Goal: Information Seeking & Learning: Find specific page/section

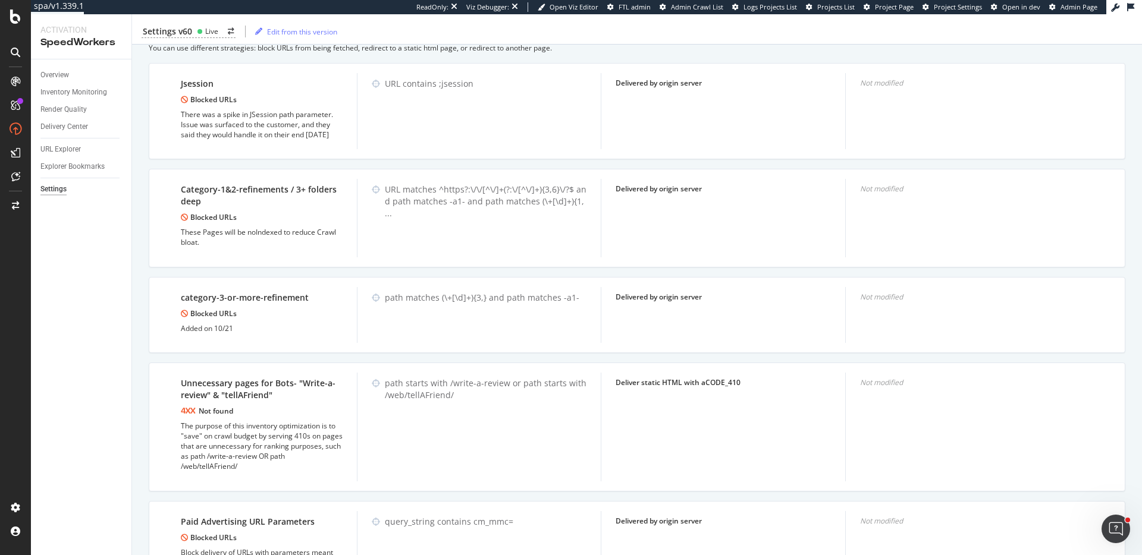
scroll to position [603, 0]
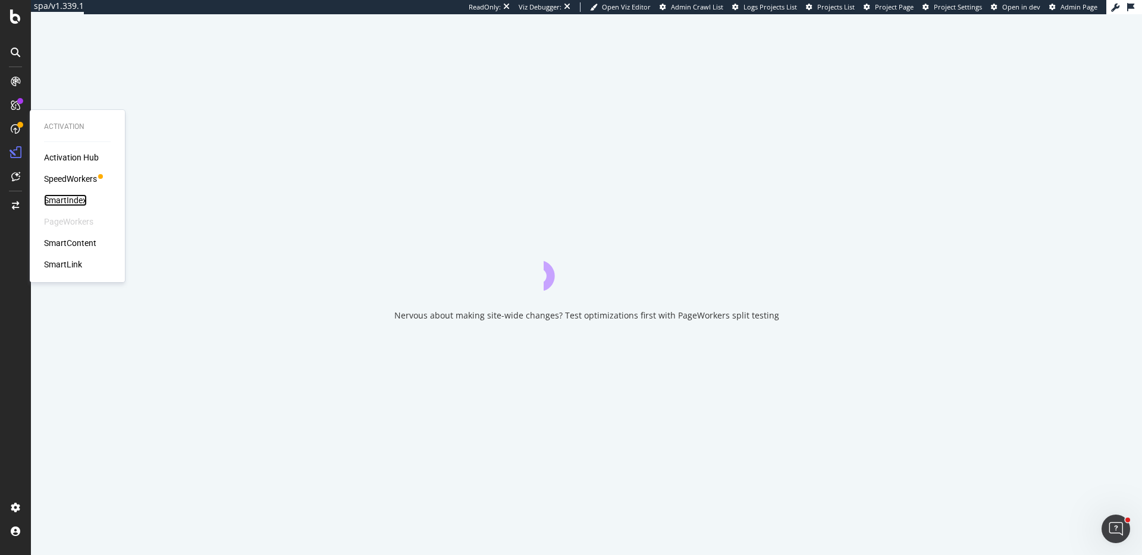
click at [67, 198] on div "SmartIndex" at bounding box center [65, 200] width 43 height 12
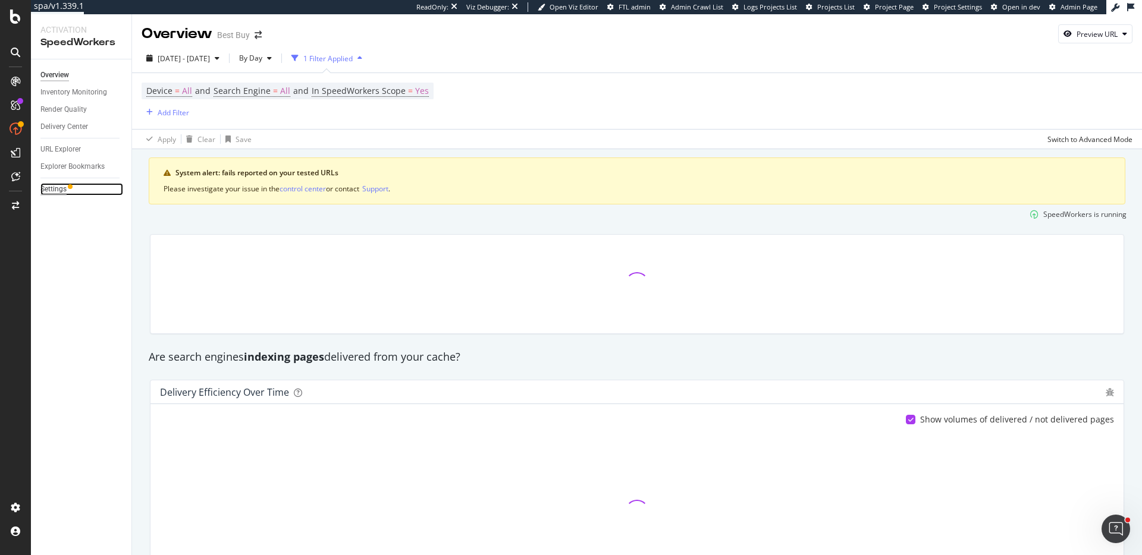
click at [55, 192] on div "Settings" at bounding box center [53, 189] width 26 height 12
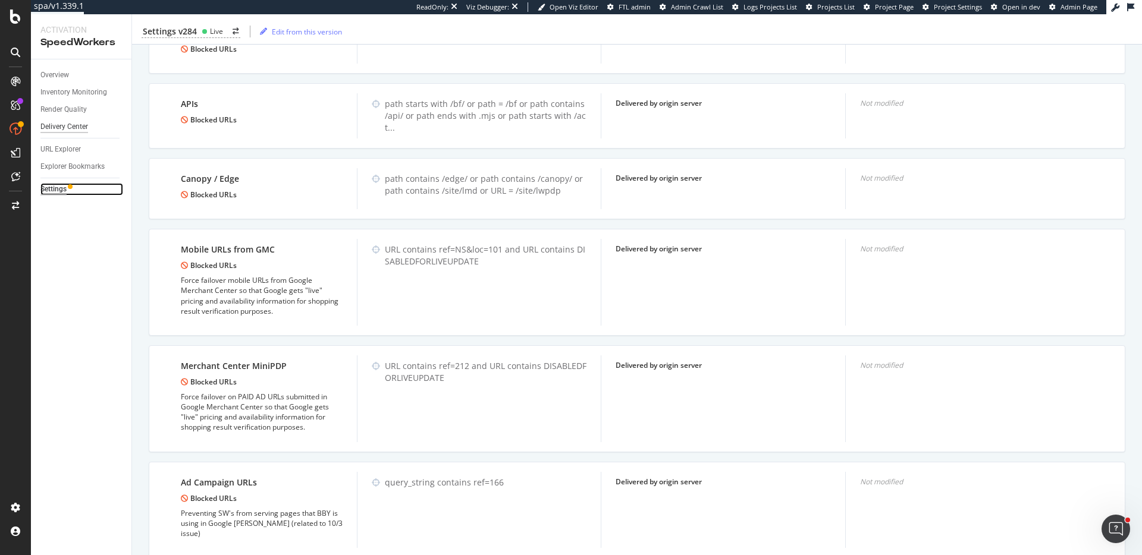
scroll to position [1479, 0]
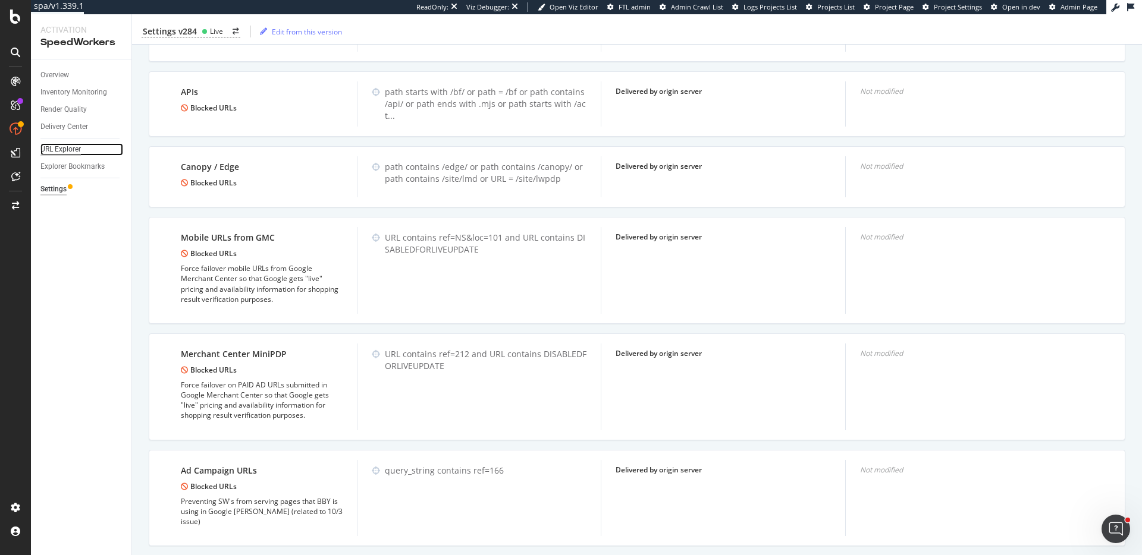
click at [74, 149] on div "URL Explorer" at bounding box center [60, 149] width 40 height 12
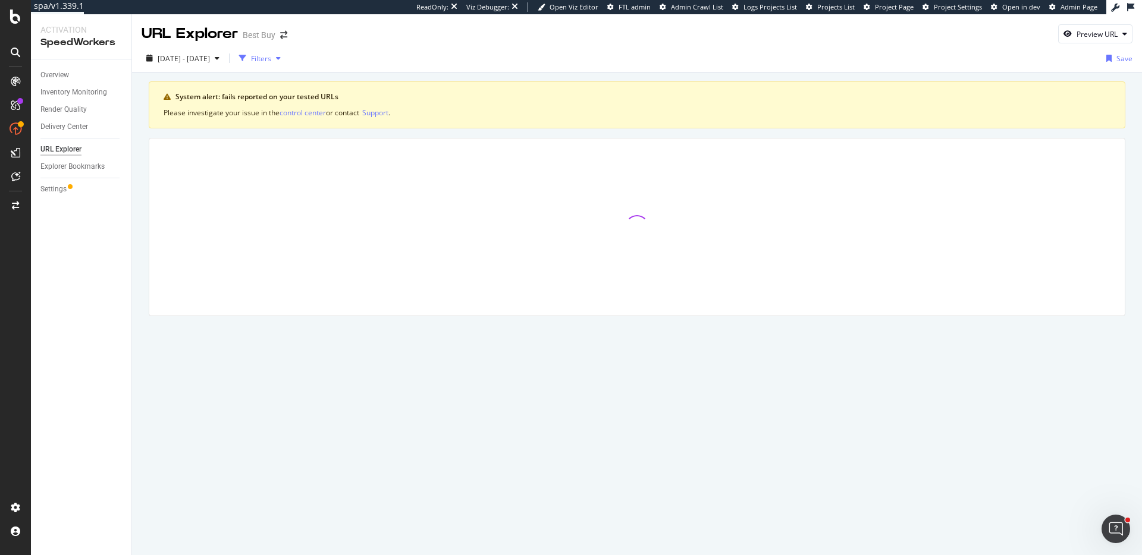
click at [271, 56] on div "Filters" at bounding box center [261, 59] width 20 height 10
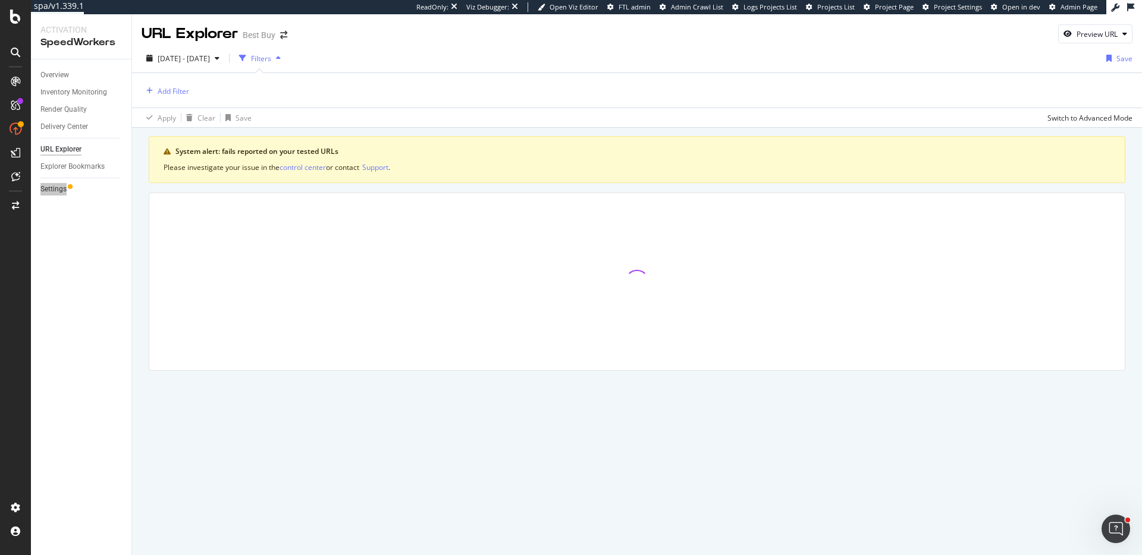
drag, startPoint x: 55, startPoint y: 191, endPoint x: 927, endPoint y: 0, distance: 892.5
click at [0, 0] on div "spa/v1.339.1 ReadOnly: Viz Debugger: Open Viz Editor FTL admin Admin Crawl List…" at bounding box center [571, 277] width 1142 height 555
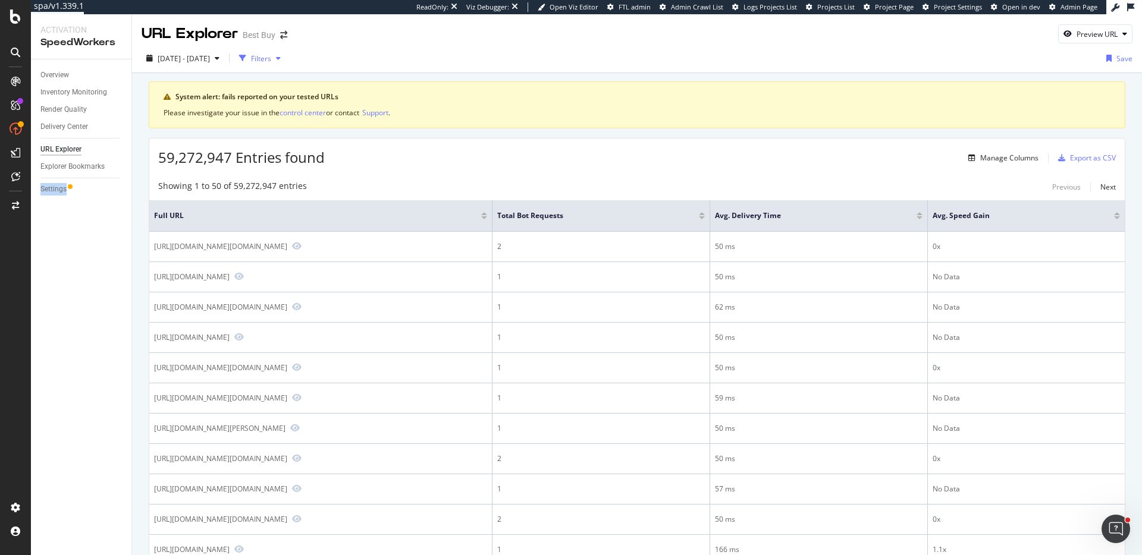
click at [251, 61] on div "button" at bounding box center [242, 58] width 17 height 17
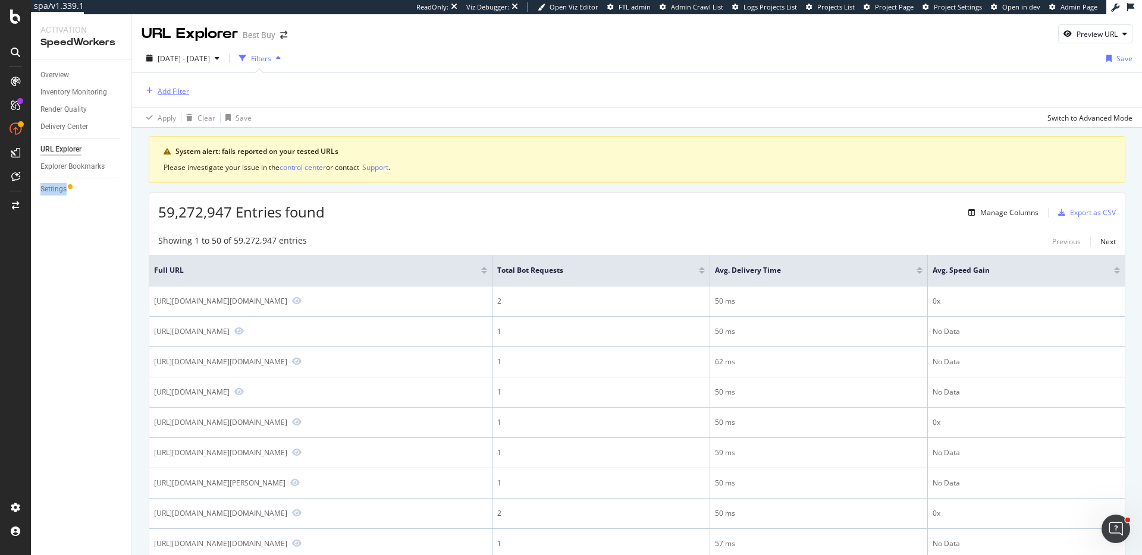
click at [152, 96] on div "Add Filter" at bounding box center [166, 90] width 48 height 13
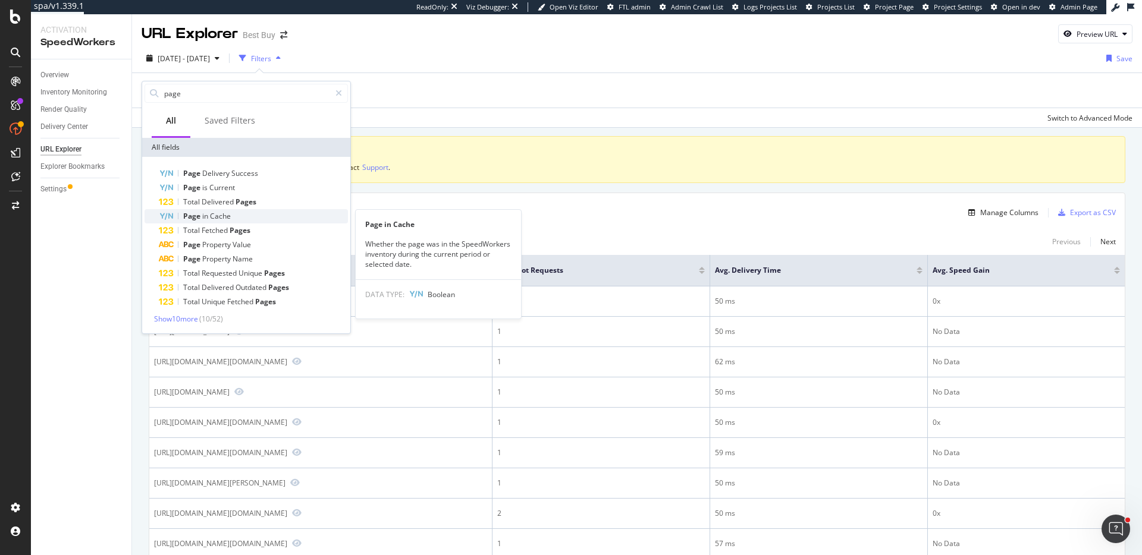
type input "page"
click at [228, 216] on span "Cache" at bounding box center [220, 216] width 21 height 10
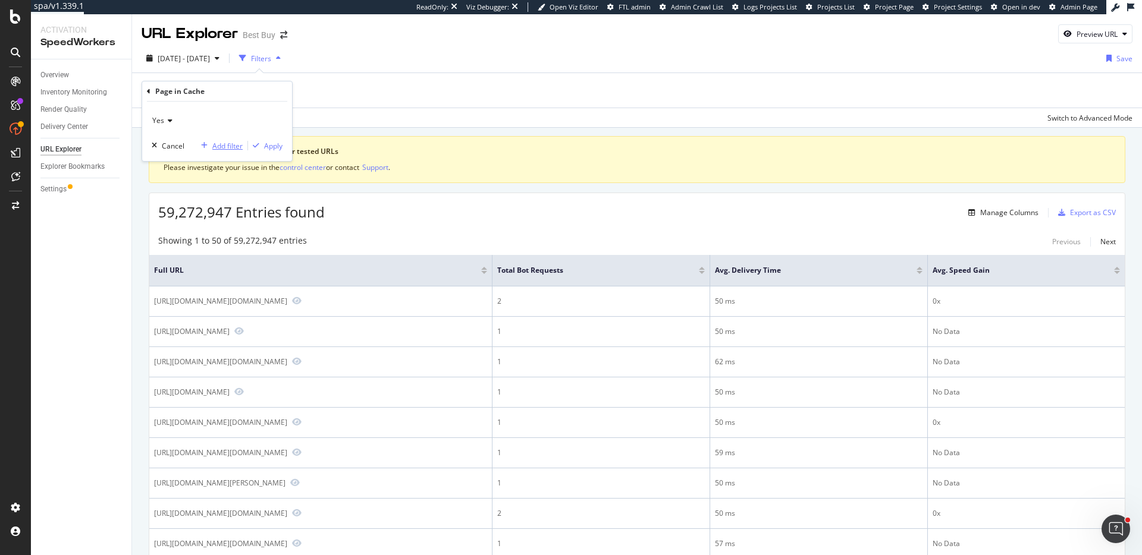
click at [227, 150] on div "Add filter" at bounding box center [227, 146] width 30 height 10
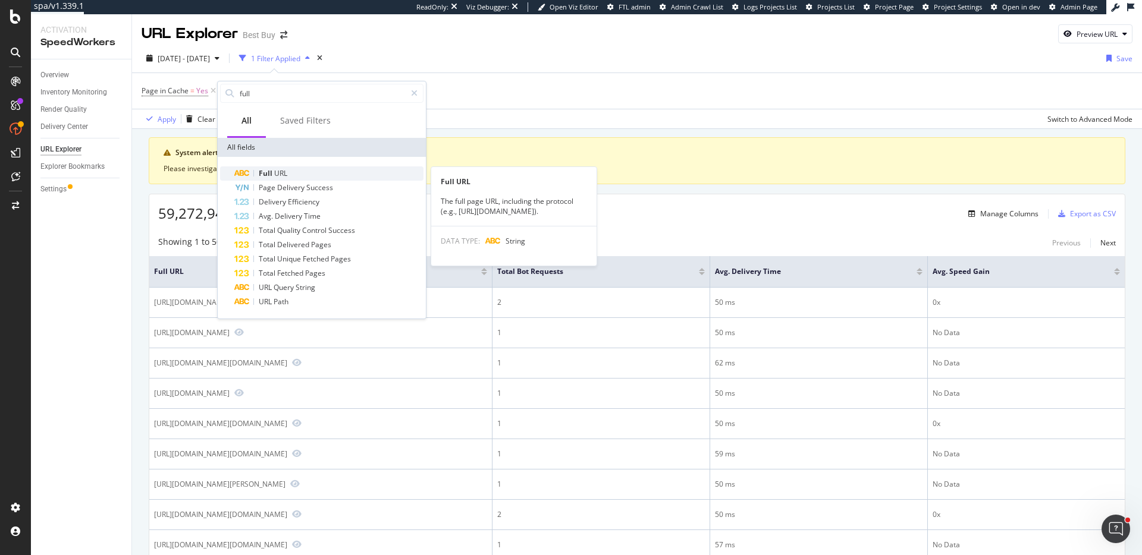
type input "full"
click at [287, 172] on div "Full URL" at bounding box center [328, 174] width 189 height 14
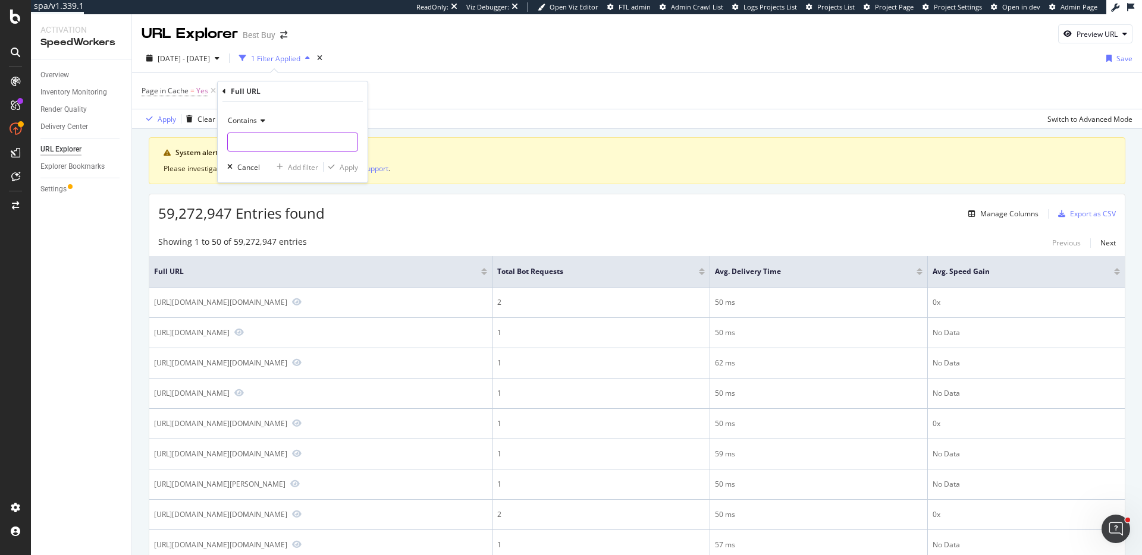
click at [263, 139] on input "text" at bounding box center [293, 142] width 130 height 19
type input "https://sitemaps.bestbuy.com"
click at [350, 167] on div "Apply" at bounding box center [349, 167] width 18 height 10
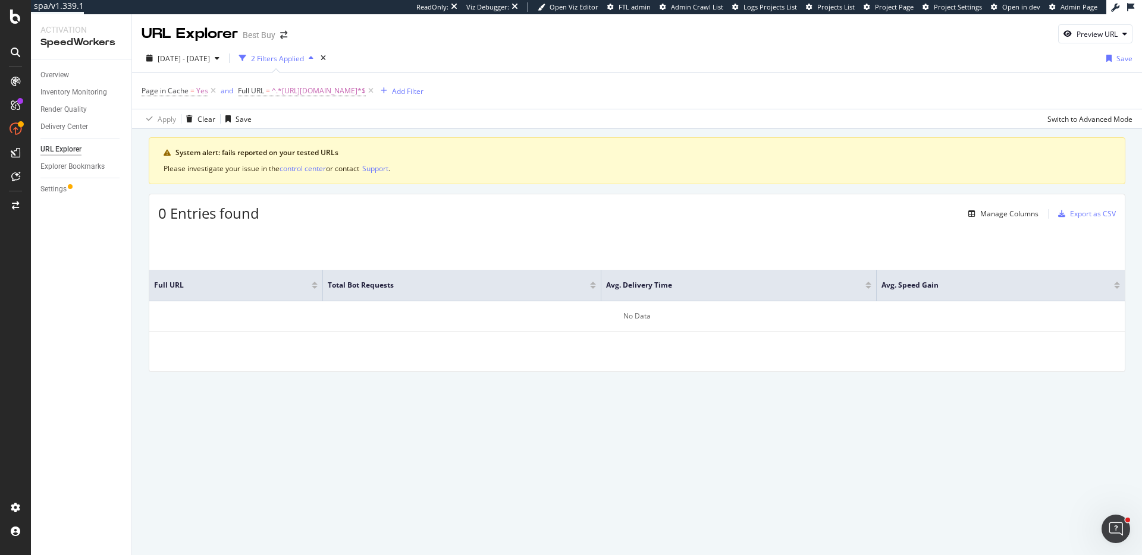
click at [993, 202] on div "0 Entries found Manage Columns Export as CSV" at bounding box center [636, 208] width 975 height 29
click at [994, 209] on div "Manage Columns" at bounding box center [1009, 214] width 58 height 10
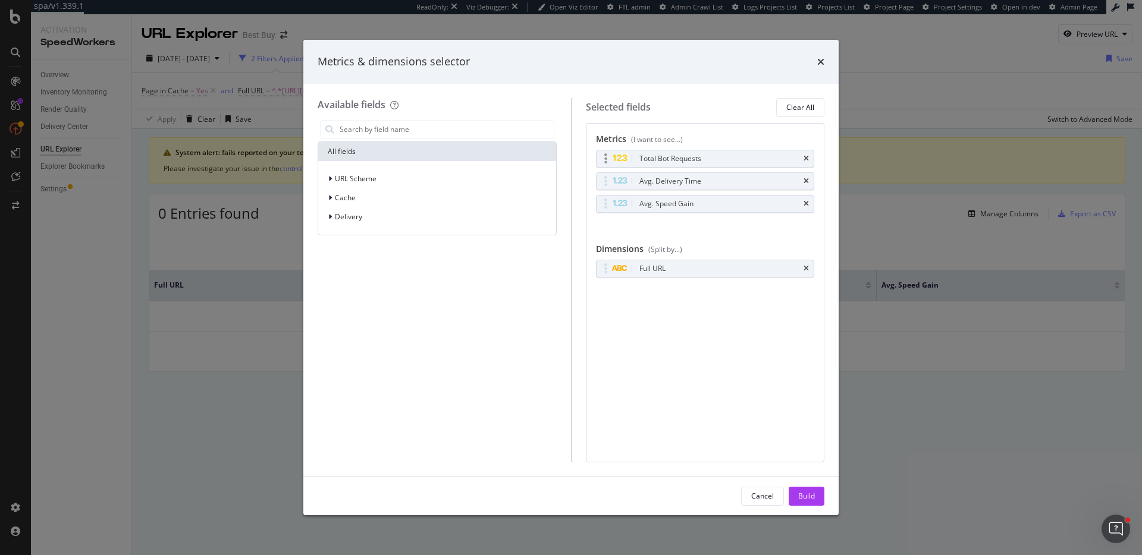
click at [812, 158] on div "Total Bot Requests" at bounding box center [705, 158] width 218 height 17
click at [809, 159] on div "Total Bot Requests" at bounding box center [705, 158] width 218 height 17
click at [807, 159] on icon "times" at bounding box center [805, 158] width 5 height 7
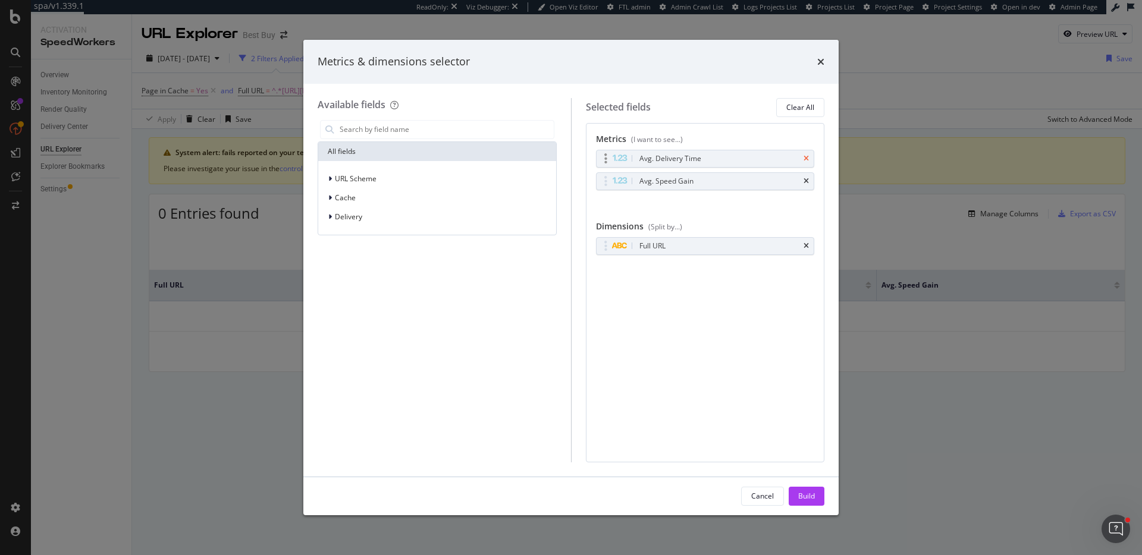
click at [806, 159] on icon "times" at bounding box center [805, 158] width 5 height 7
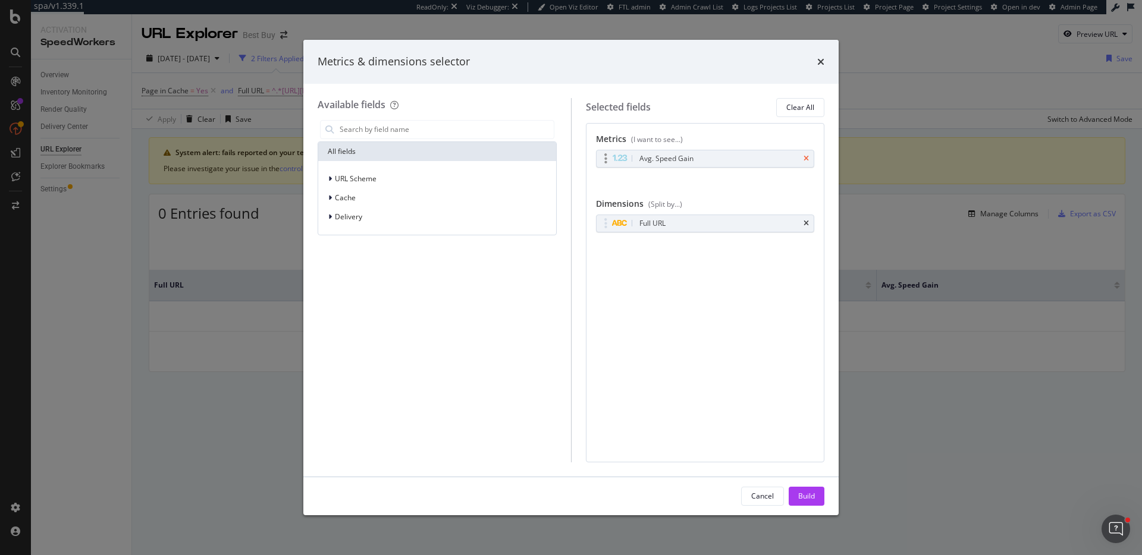
click at [806, 159] on icon "times" at bounding box center [805, 158] width 5 height 7
click at [809, 493] on div "Build" at bounding box center [806, 496] width 17 height 10
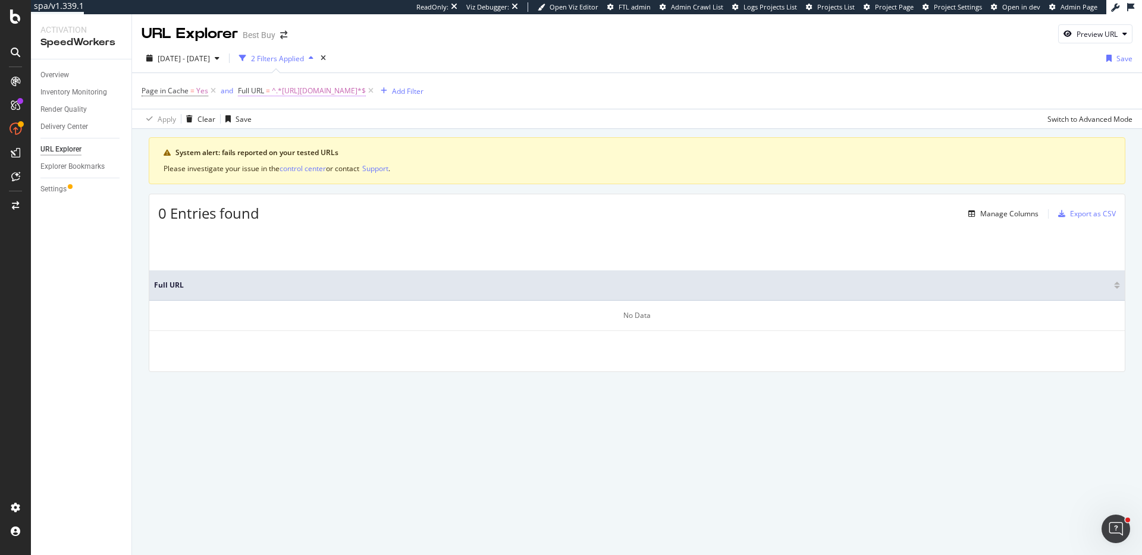
click at [356, 89] on span "^.*https://sitemaps.bestbuy.com.*$" at bounding box center [319, 91] width 94 height 17
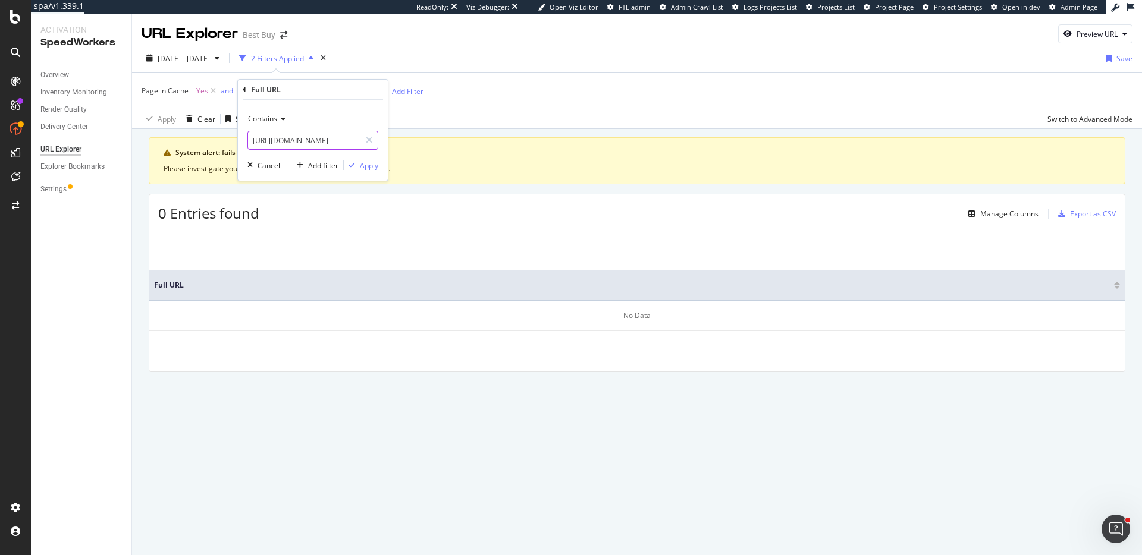
click at [360, 144] on input "https://sitemaps.bestbuy.com" at bounding box center [304, 140] width 112 height 19
type input "https://sitemaps.bestbuy.com/"
click at [372, 167] on div "Apply" at bounding box center [369, 166] width 18 height 10
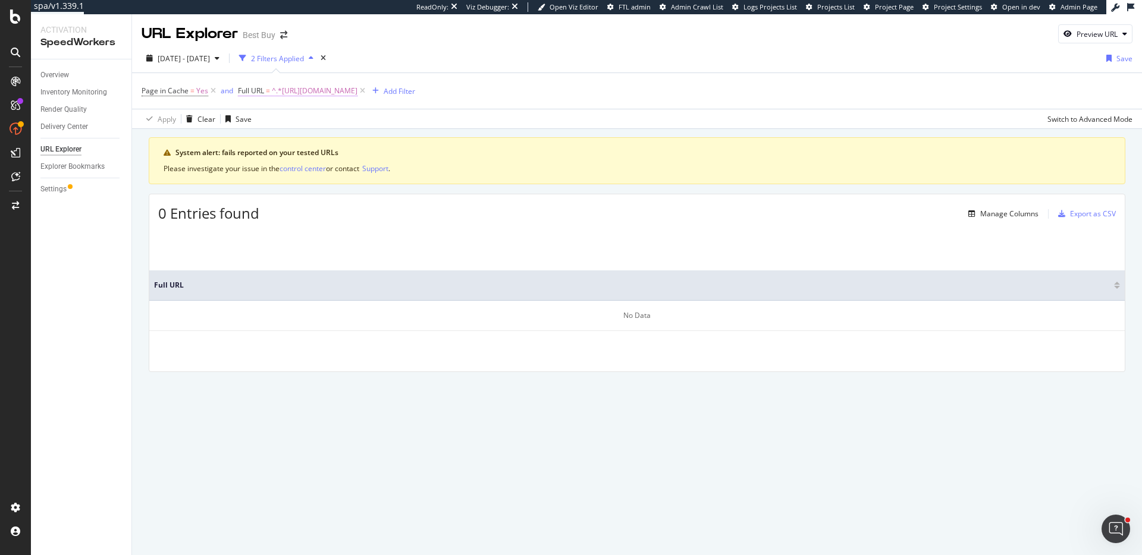
click at [306, 98] on span "^.*https://sitemaps.bestbuy.com/.*$" at bounding box center [315, 91] width 86 height 17
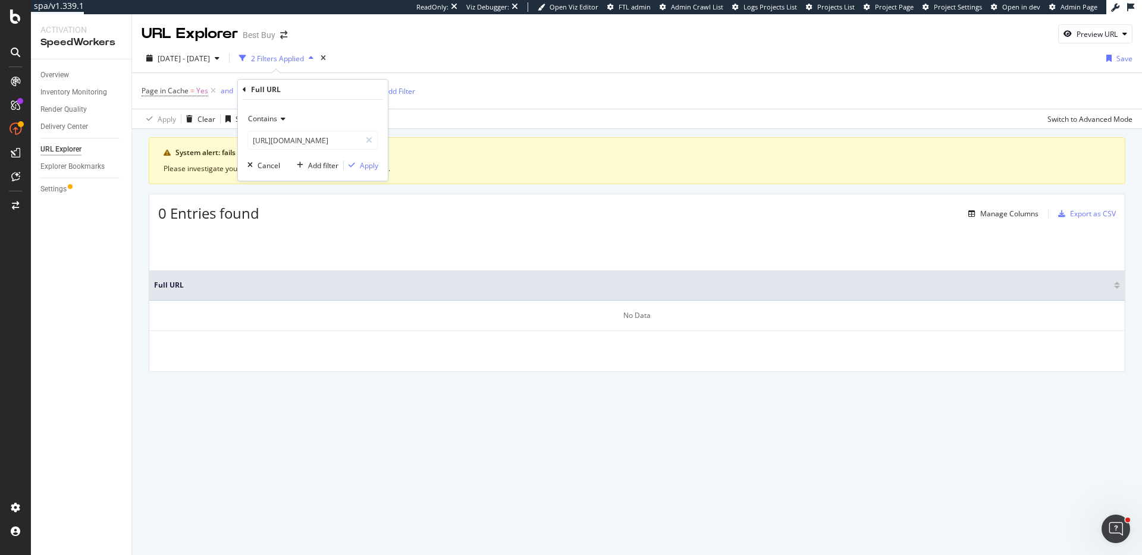
click at [245, 93] on div "Full URL" at bounding box center [313, 90] width 140 height 20
click at [244, 92] on icon at bounding box center [245, 89] width 4 height 7
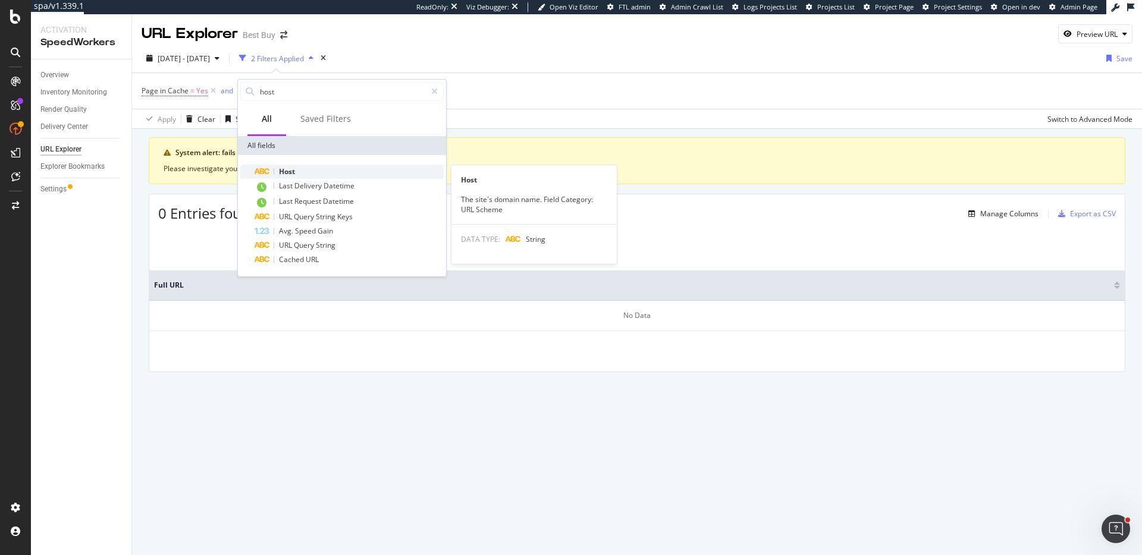
type input "host"
click at [298, 169] on div "Host" at bounding box center [349, 172] width 189 height 14
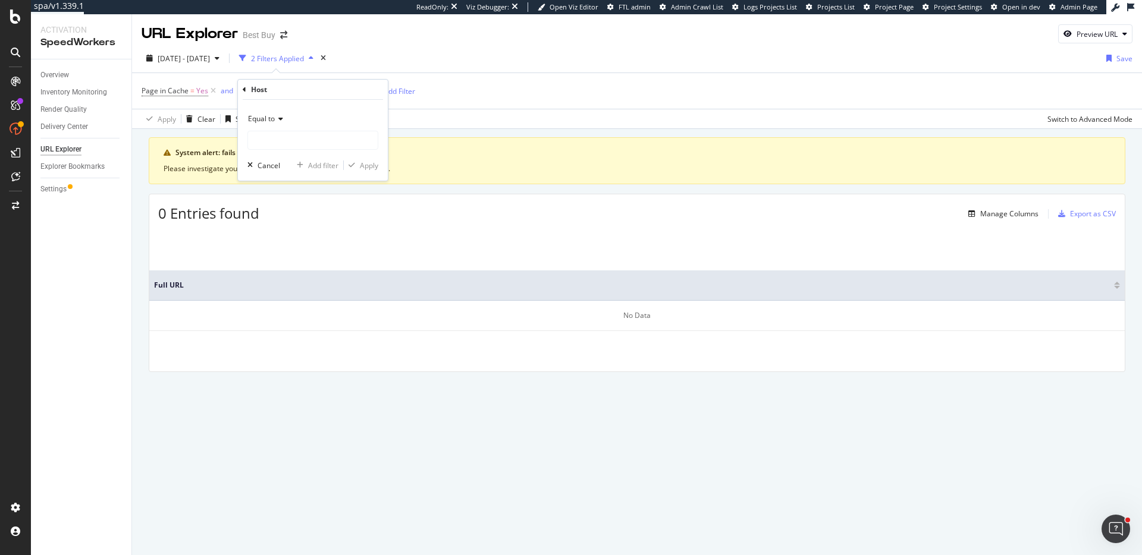
click at [269, 130] on div "Equal to" at bounding box center [312, 129] width 131 height 40
click at [269, 136] on input "text" at bounding box center [313, 140] width 130 height 19
click at [271, 136] on input "text" at bounding box center [313, 140] width 130 height 19
type input "sitemaps.bestbuy.com"
click at [365, 162] on div "Apply" at bounding box center [369, 166] width 18 height 10
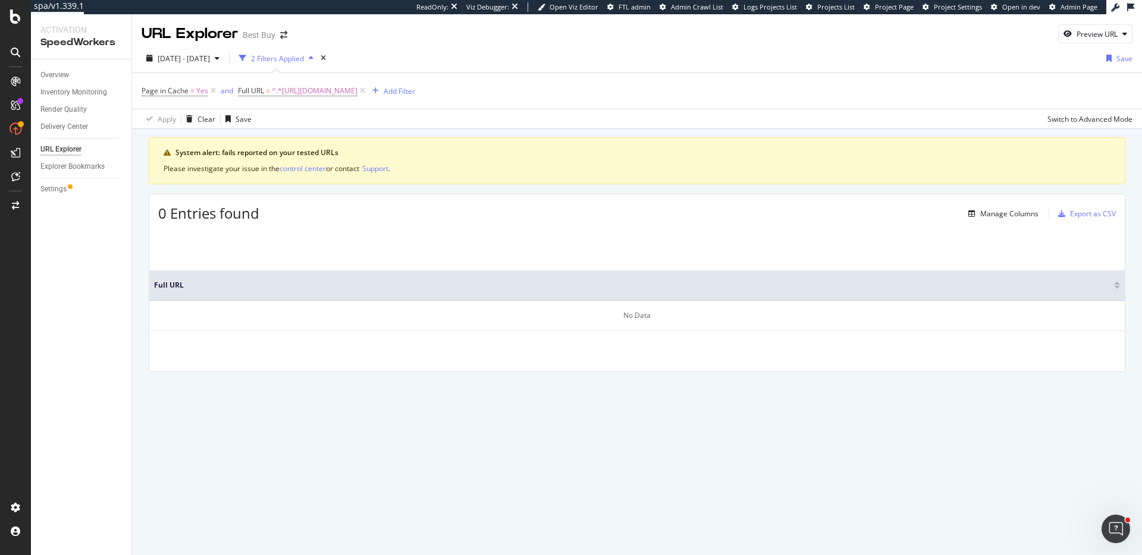
drag, startPoint x: 71, startPoint y: 200, endPoint x: 459, endPoint y: 11, distance: 431.1
click at [334, 87] on span "^.*https://sitemaps.bestbuy.com/.*$" at bounding box center [315, 91] width 86 height 17
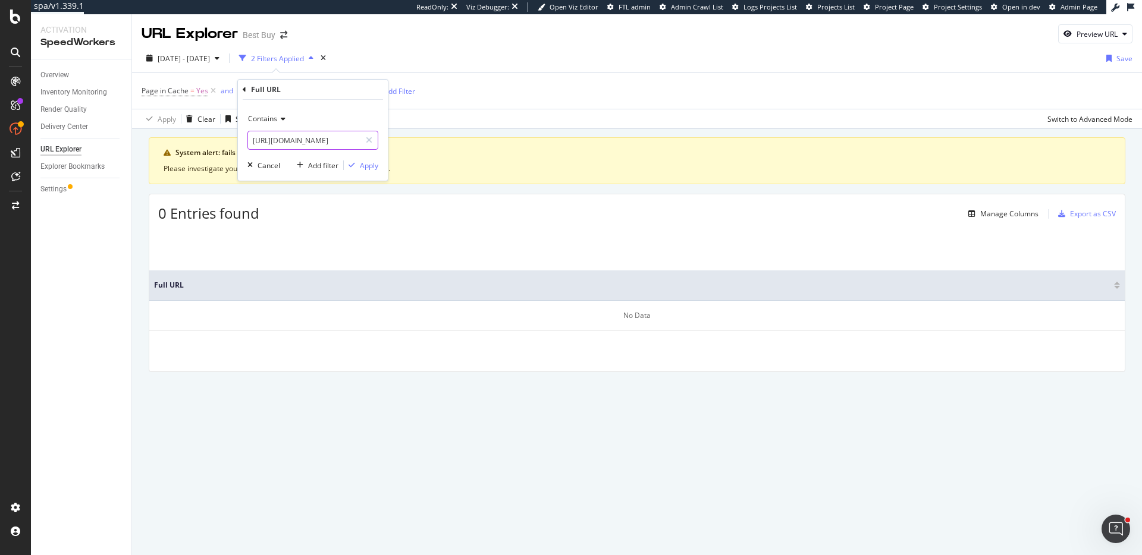
click at [355, 137] on input "https://sitemaps.bestbuy.com/" at bounding box center [304, 140] width 112 height 19
paste input "text"
drag, startPoint x: 274, startPoint y: 141, endPoint x: 217, endPoint y: 139, distance: 57.1
click at [217, 139] on body "spa/v1.339.1 ReadOnly: Viz Debugger: Open Viz Editor FTL admin Admin Crawl List…" at bounding box center [571, 277] width 1142 height 555
type input "sitemaps.bestbuy.com"
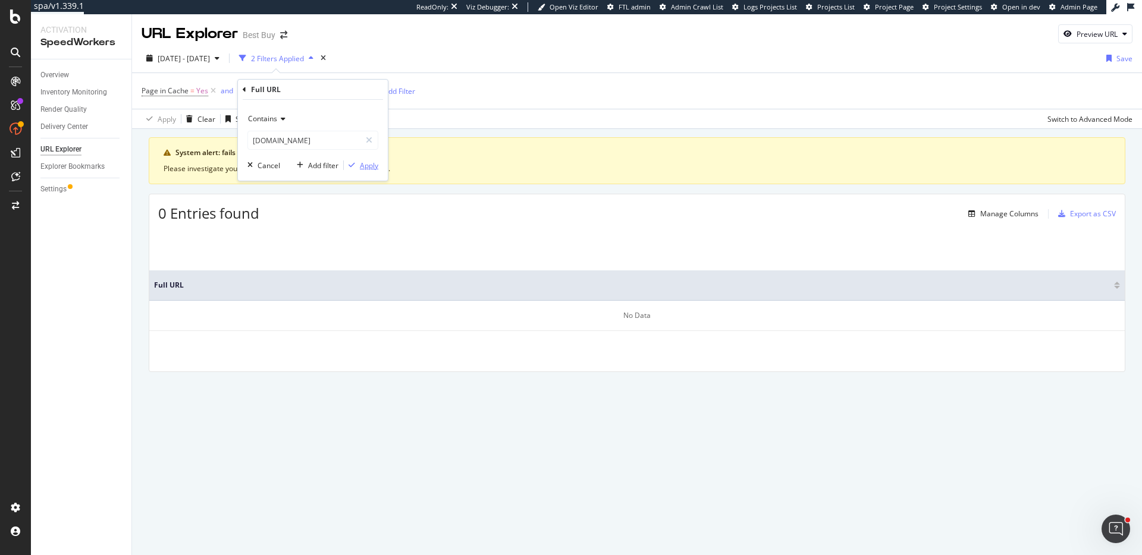
click at [368, 163] on div "Apply" at bounding box center [369, 166] width 18 height 10
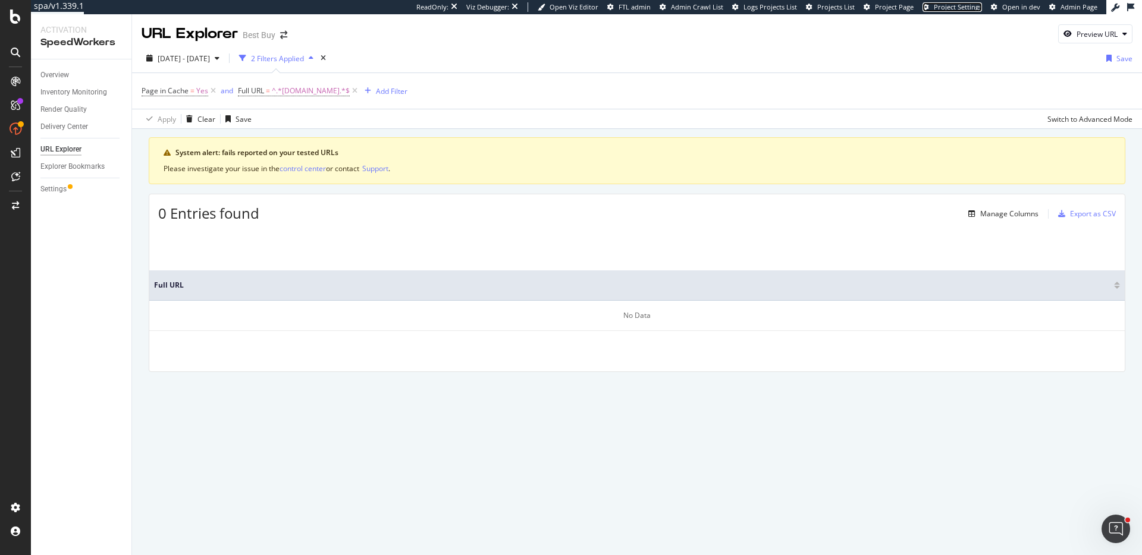
click at [970, 4] on span "Project Settings" at bounding box center [958, 6] width 48 height 9
